Goal: Check status: Check status

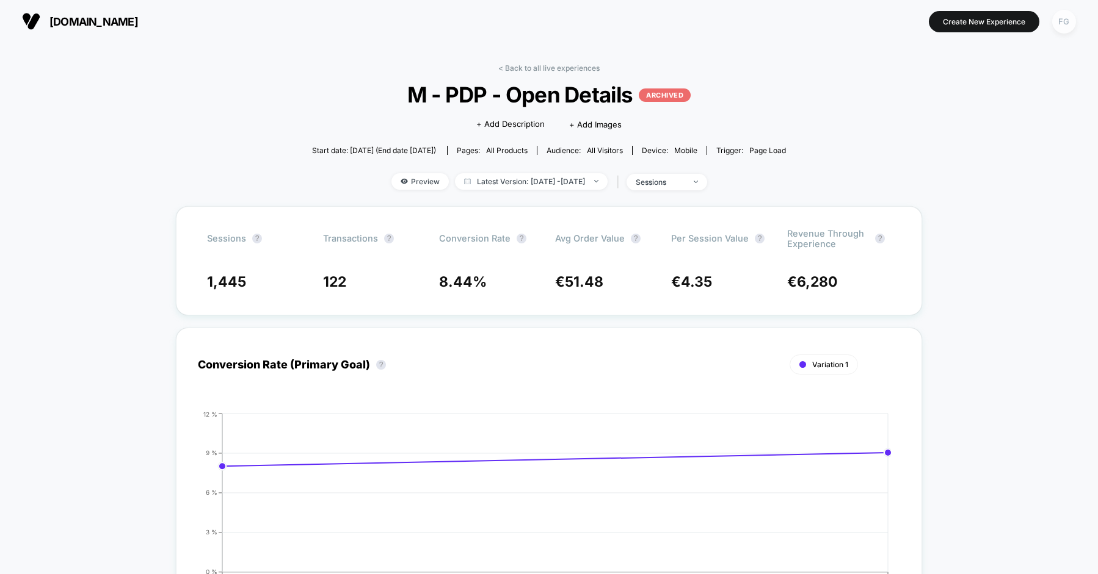
click at [1067, 27] on div "FG" at bounding box center [1064, 22] width 24 height 24
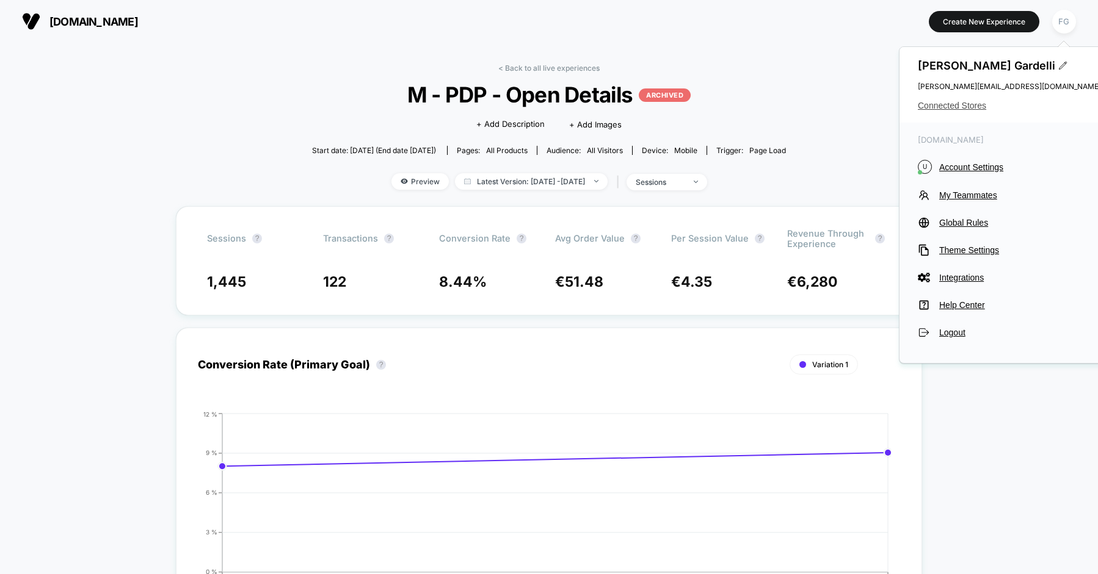
click at [960, 108] on span "Connected Stores" at bounding box center [1009, 106] width 183 height 10
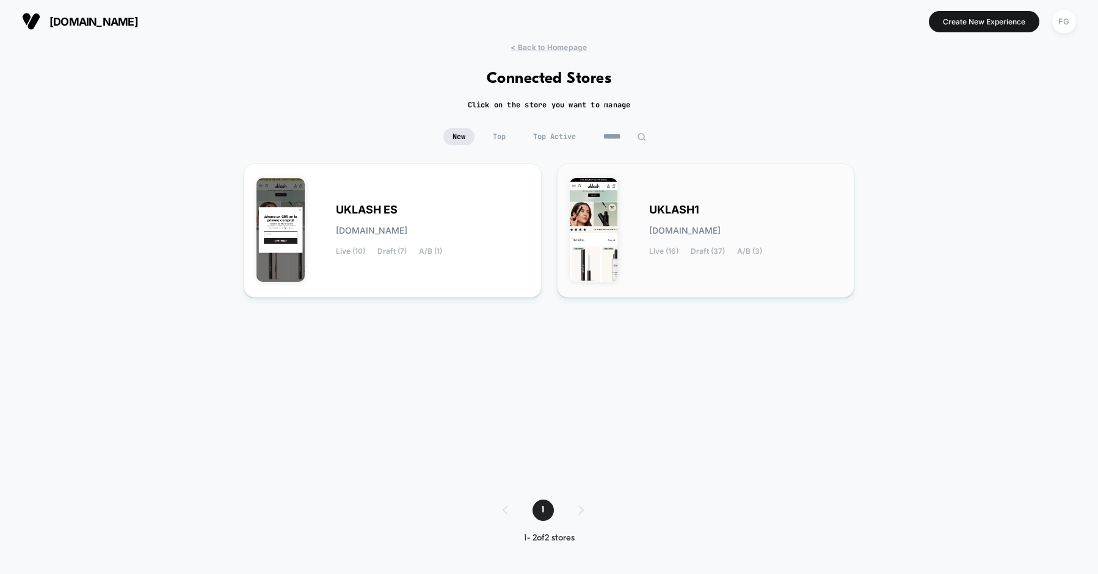
click at [665, 245] on div "UKLASH1 [DOMAIN_NAME] Live (16) Draft (37) A/B (3)" at bounding box center [745, 231] width 193 height 50
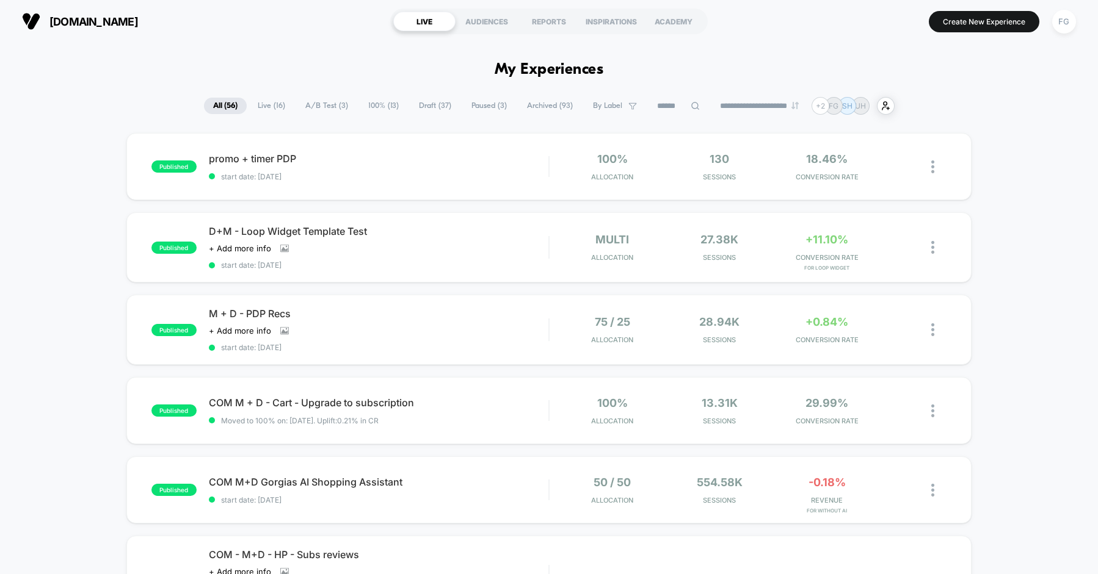
click at [274, 106] on span "Live ( 16 )" at bounding box center [271, 106] width 46 height 16
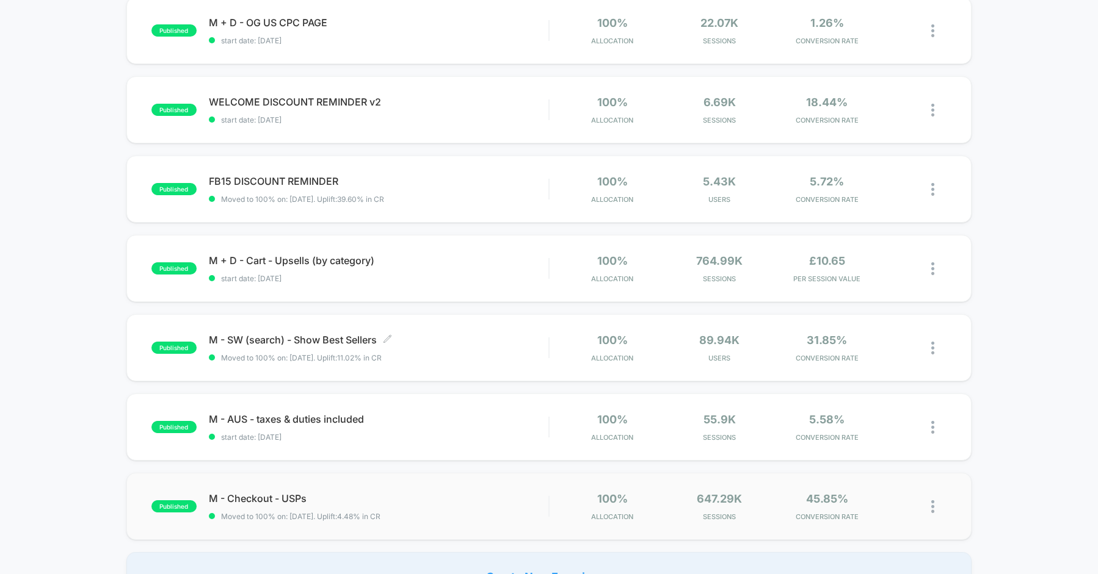
scroll to position [817, 0]
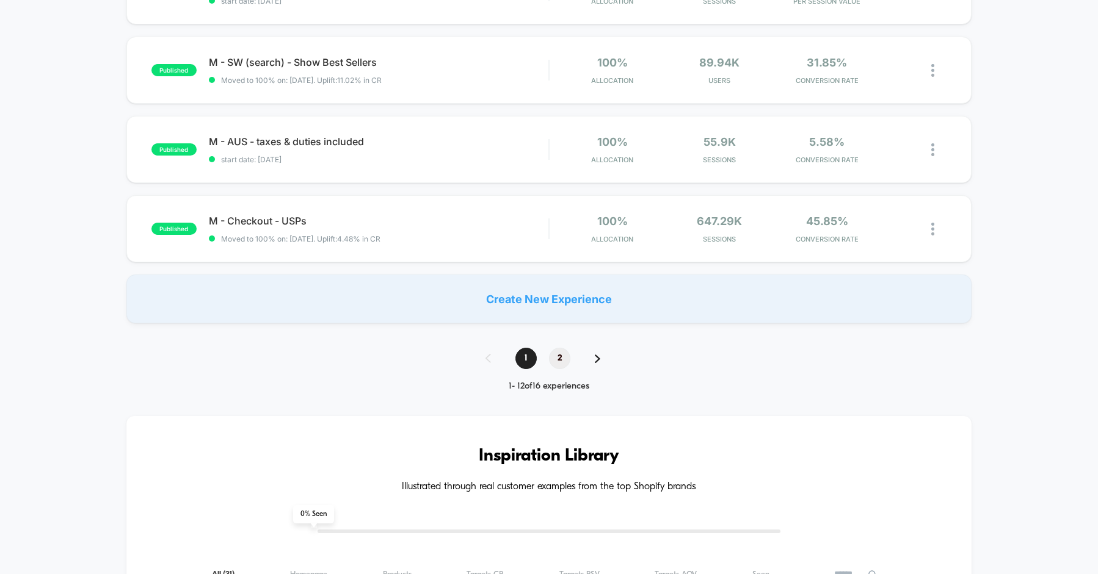
click at [567, 360] on span "2" at bounding box center [559, 358] width 21 height 21
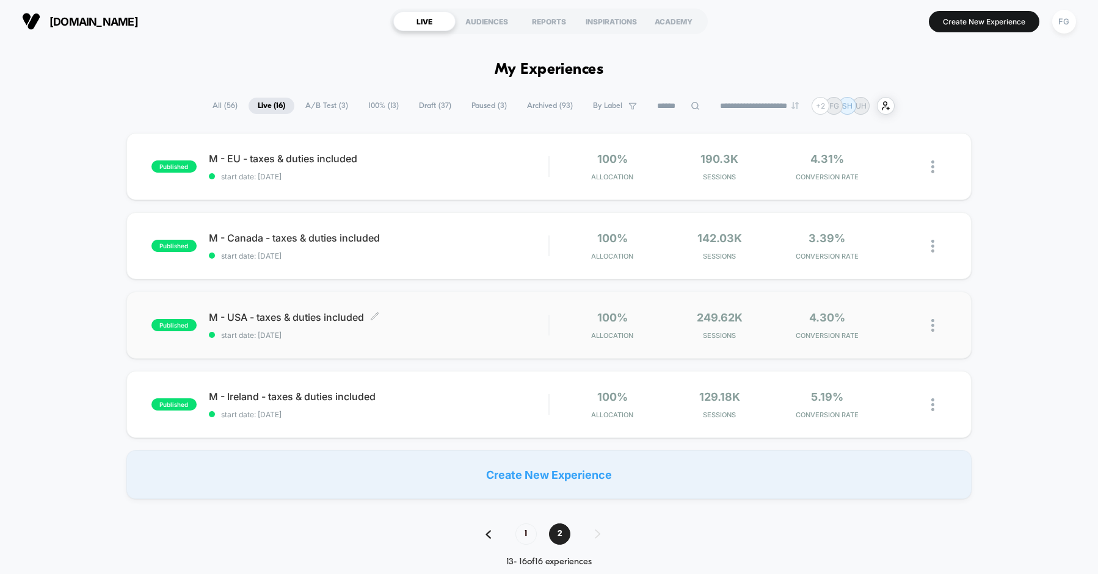
click at [455, 328] on div "M - USA - taxes & duties included Click to edit experience details Click to edi…" at bounding box center [378, 325] width 339 height 29
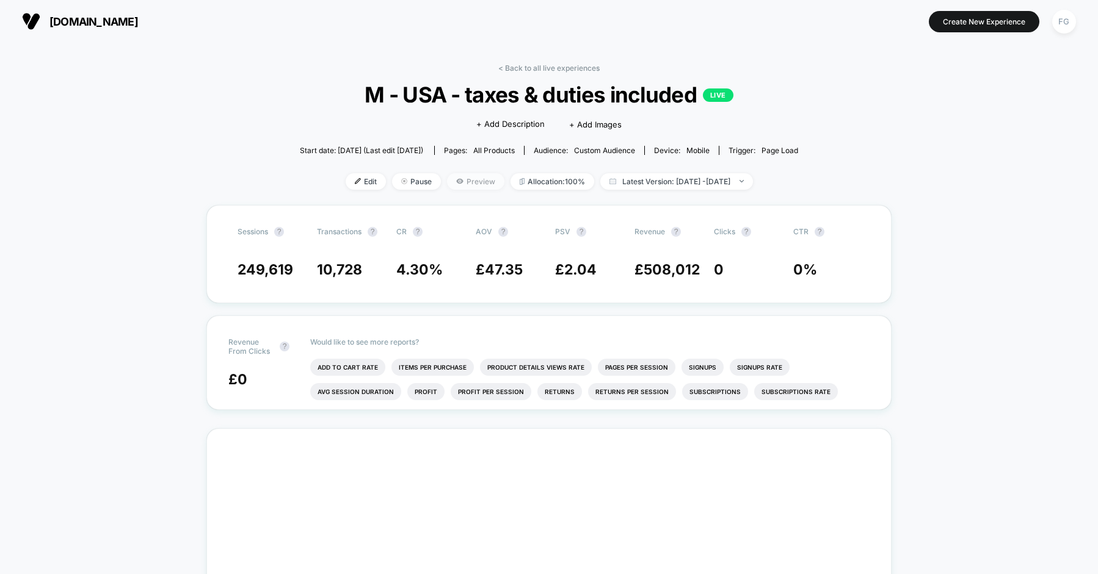
click at [461, 181] on span "Preview" at bounding box center [475, 181] width 57 height 16
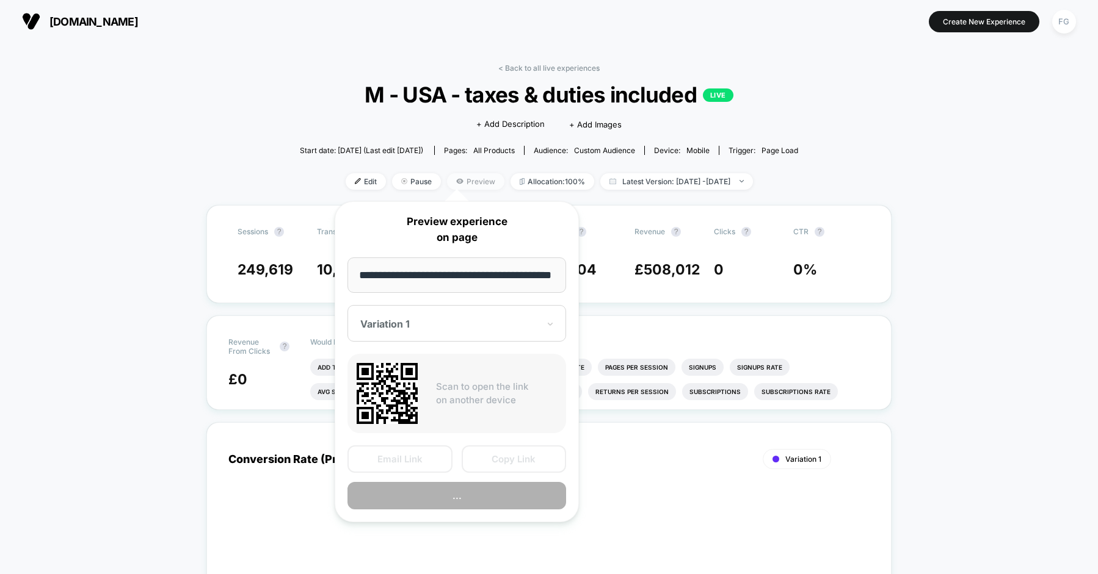
scroll to position [0, 39]
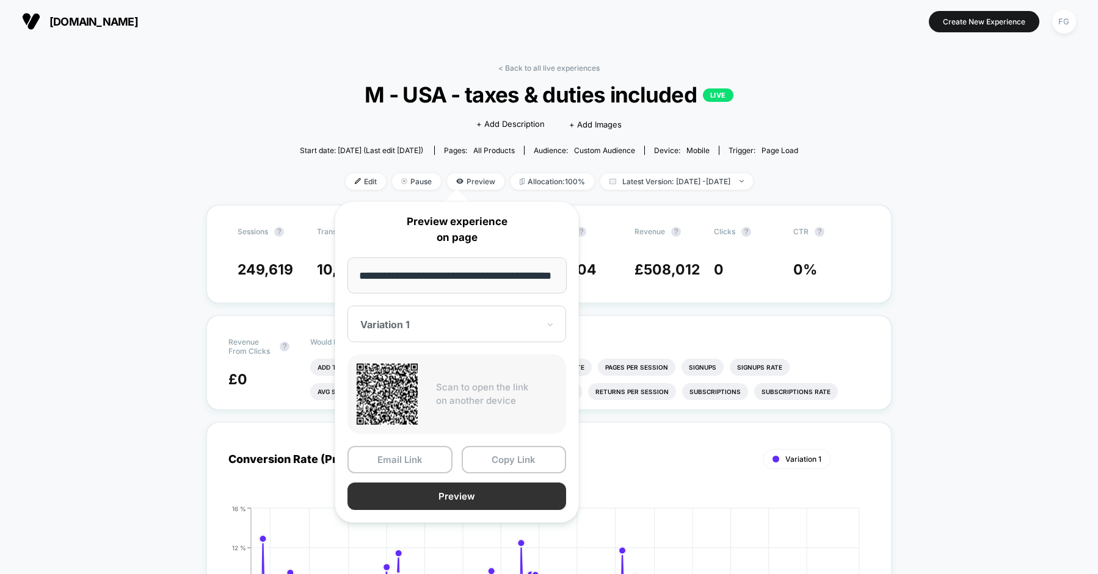
click at [428, 493] on button "Preview" at bounding box center [456, 496] width 219 height 27
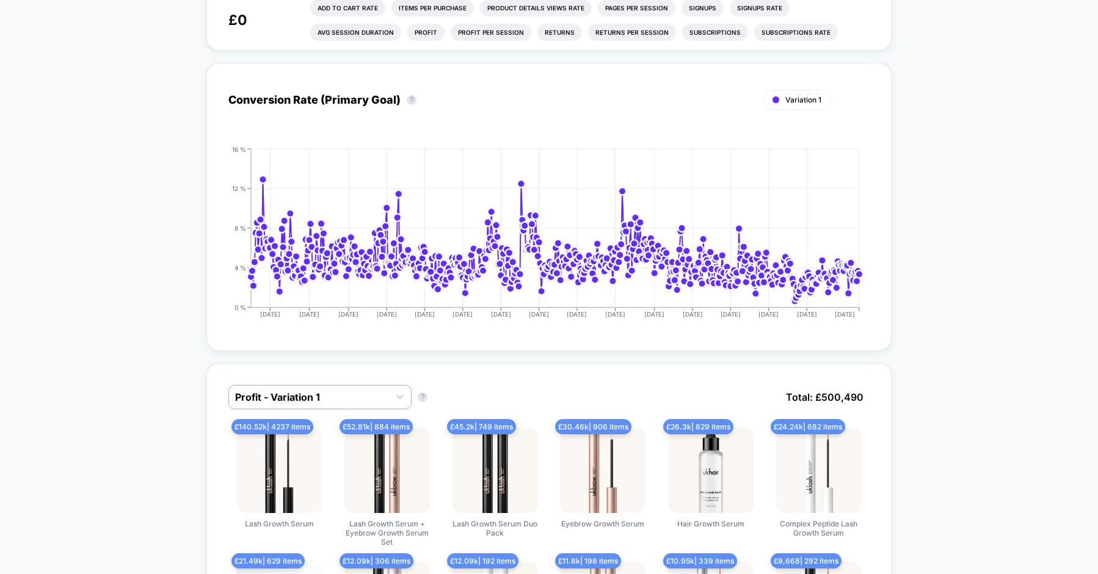
scroll to position [384, 0]
